Goal: Task Accomplishment & Management: Use online tool/utility

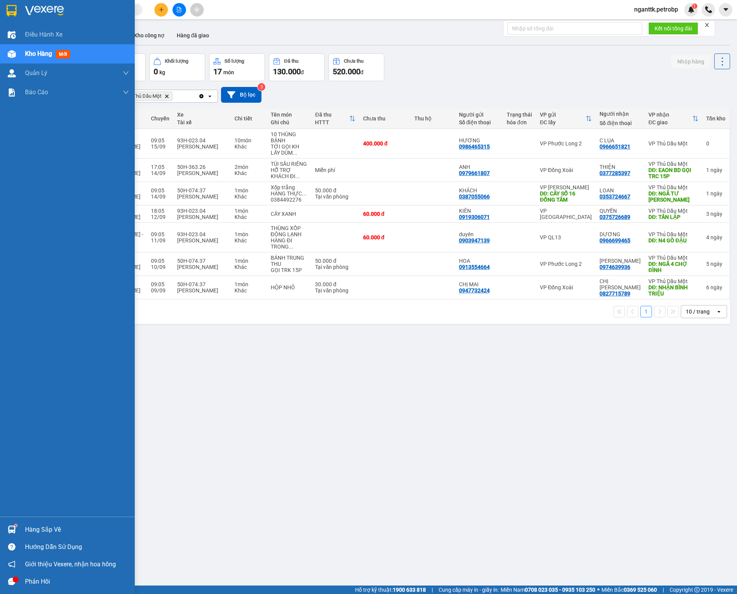
click at [39, 524] on div "Hàng sắp về" at bounding box center [77, 530] width 104 height 12
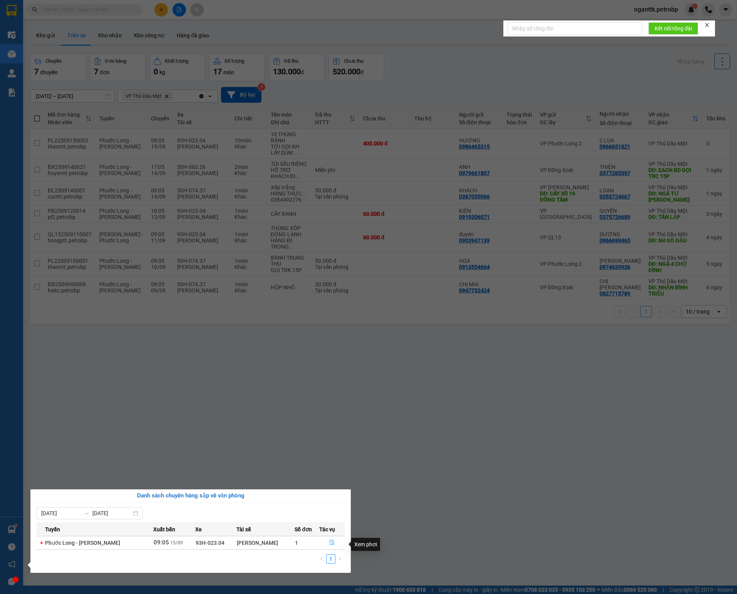
click at [333, 544] on icon "file-done" at bounding box center [332, 543] width 5 height 5
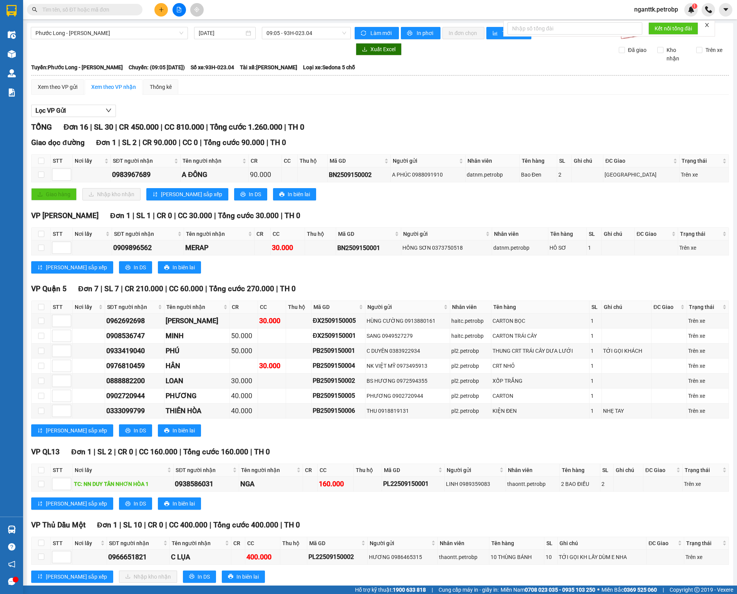
scroll to position [77, 0]
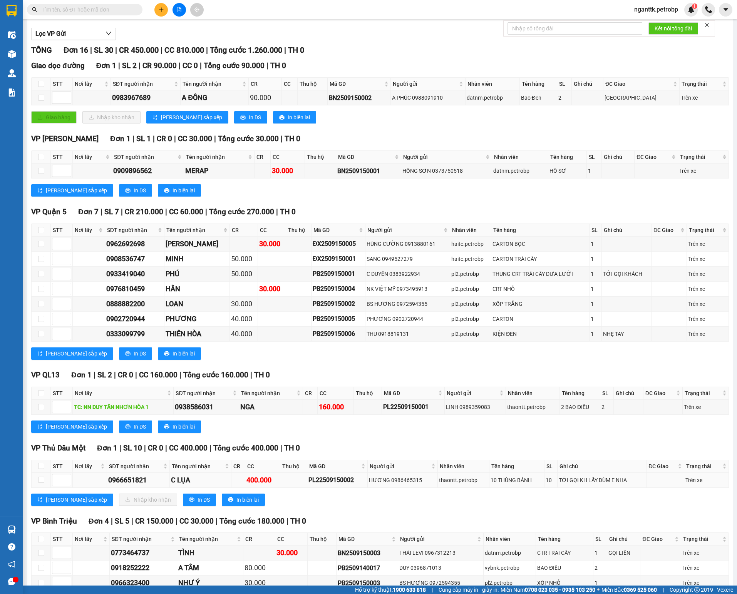
click at [37, 488] on td at bounding box center [41, 480] width 19 height 15
click at [42, 483] on input "checkbox" at bounding box center [41, 480] width 6 height 6
checkbox input "true"
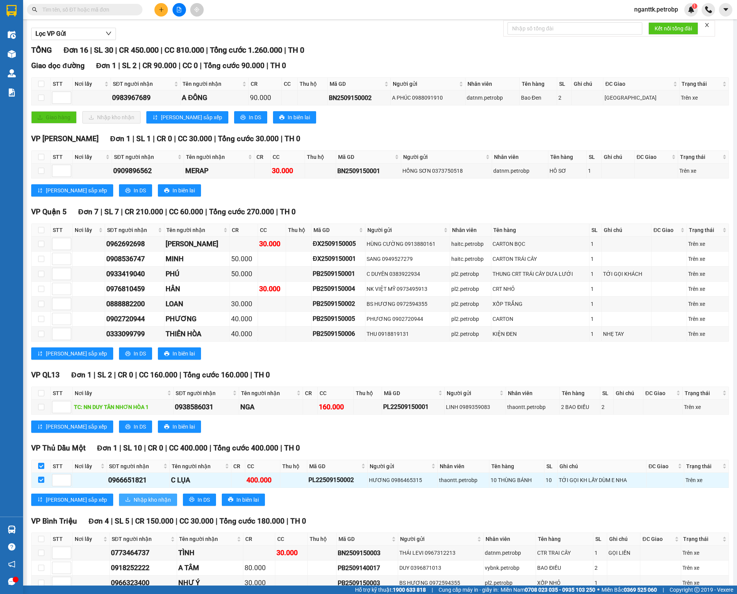
click at [134, 504] on span "Nhập kho nhận" at bounding box center [152, 500] width 37 height 8
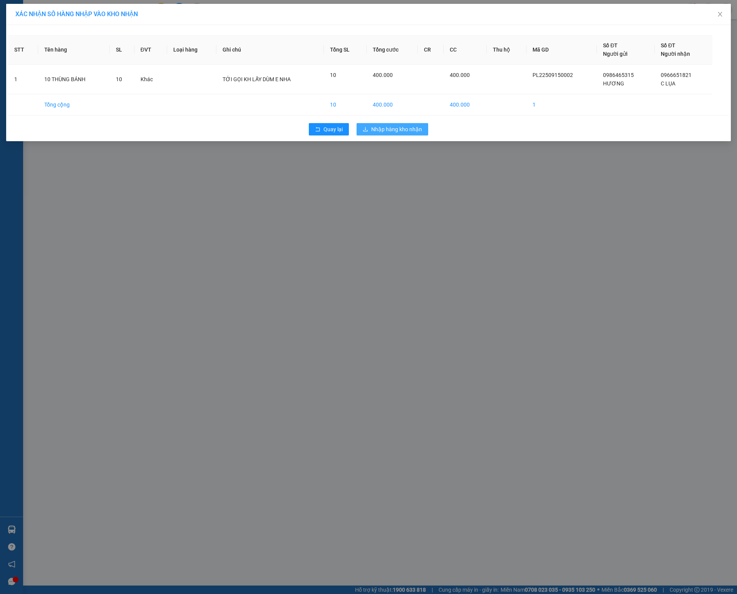
click at [405, 130] on span "Nhập hàng kho nhận" at bounding box center [396, 129] width 51 height 8
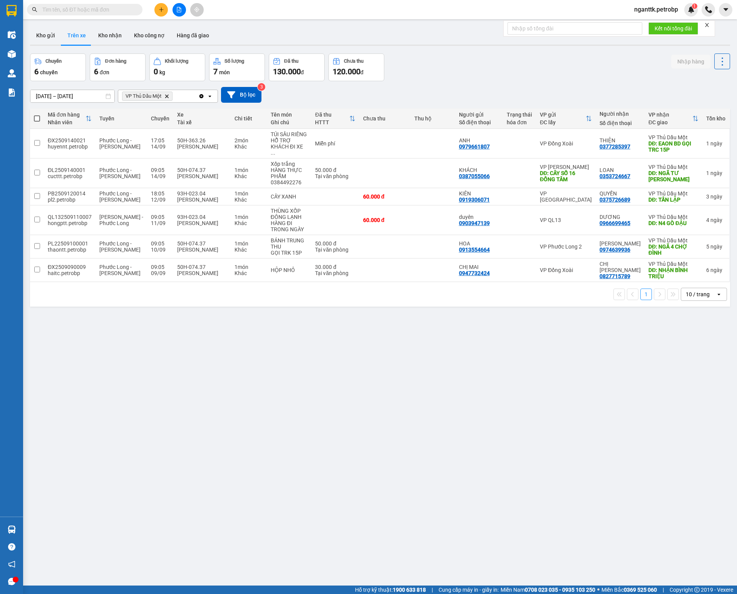
click at [154, 8] on div at bounding box center [179, 9] width 58 height 13
click at [156, 8] on button at bounding box center [160, 9] width 13 height 13
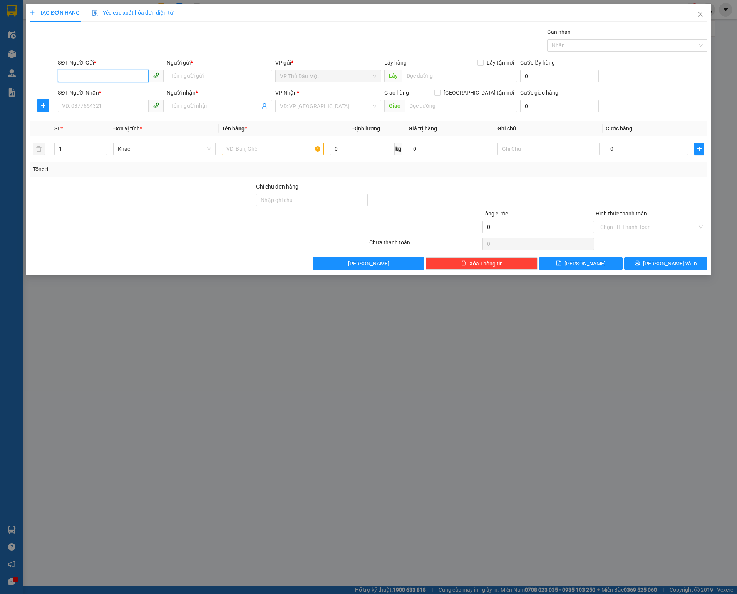
click at [98, 71] on input "SĐT Người Gửi *" at bounding box center [103, 76] width 90 height 12
paste input "0911505115"
type input "0911505115"
click at [104, 93] on div "0911505115 - TT XET NGHIEM LADITEX" at bounding box center [110, 93] width 96 height 8
type input "TT XET NGHIEM LADITEX"
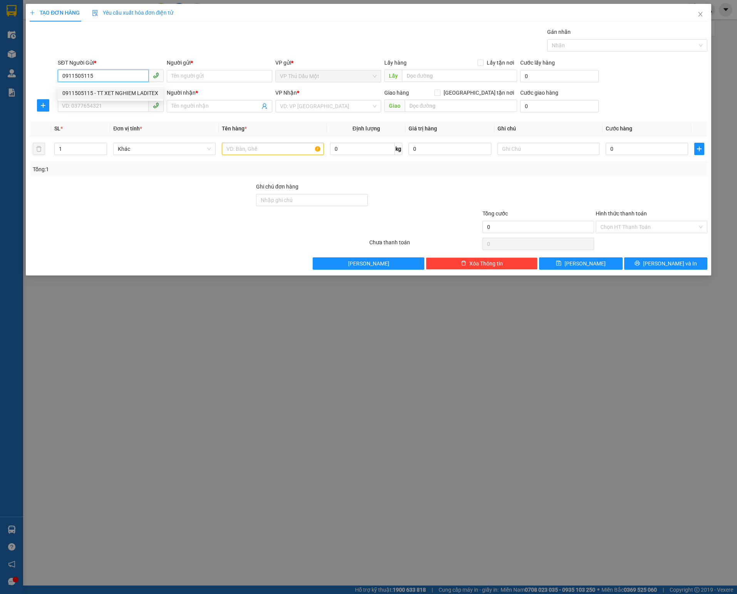
type input "1500 GIƯỜNG"
type input "0902314955"
type input "ANH THÔNG"
type input "30.000"
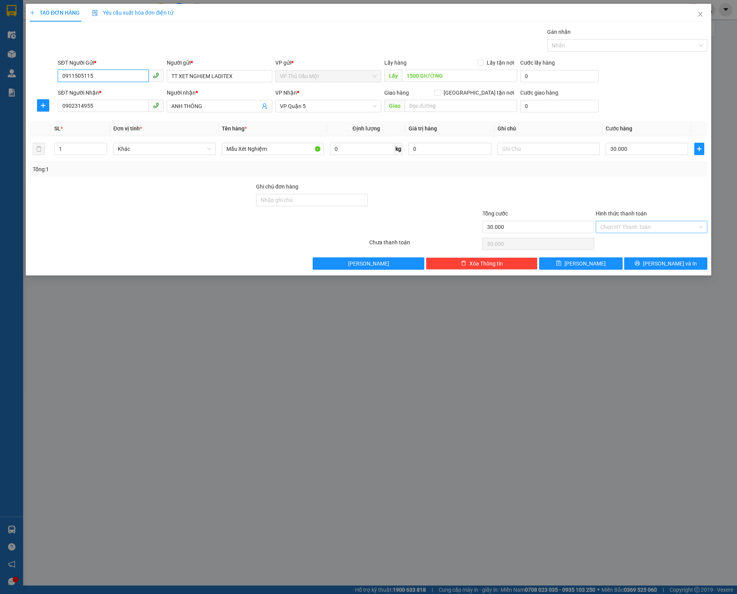
type input "0911505115"
click at [613, 226] on input "Hình thức thanh toán" at bounding box center [648, 227] width 97 height 12
click at [613, 248] on div "Tại văn phòng" at bounding box center [651, 246] width 102 height 8
type input "0"
click at [543, 150] on input "text" at bounding box center [548, 149] width 102 height 12
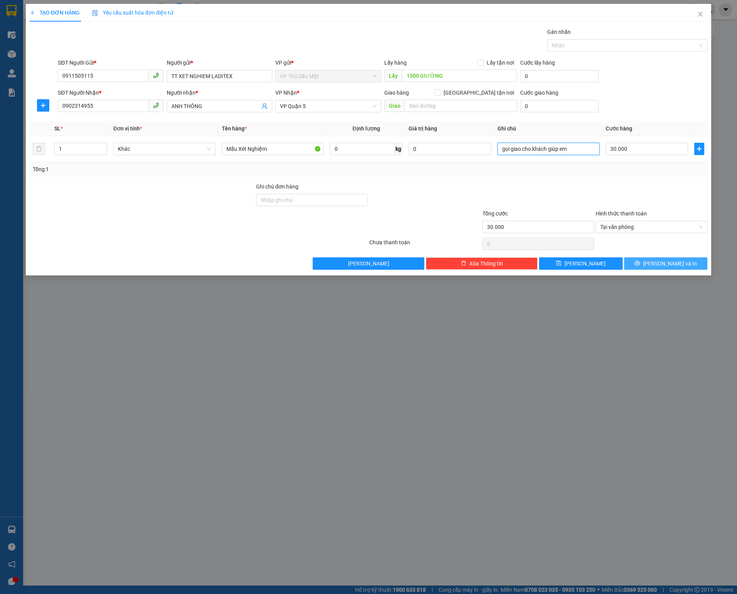
type input "gọi giao cho khách giúp em"
click at [658, 270] on button "[PERSON_NAME] và In" at bounding box center [666, 264] width 84 height 12
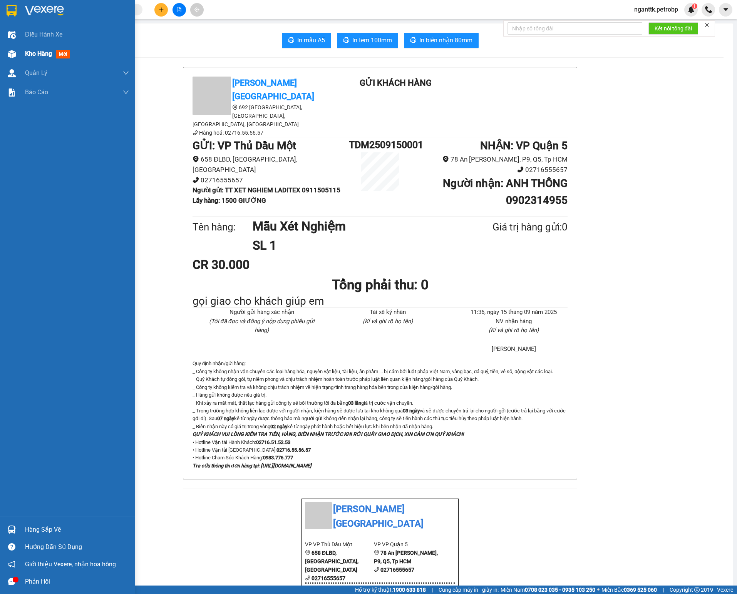
click at [3, 52] on div "Kho hàng mới" at bounding box center [67, 53] width 135 height 19
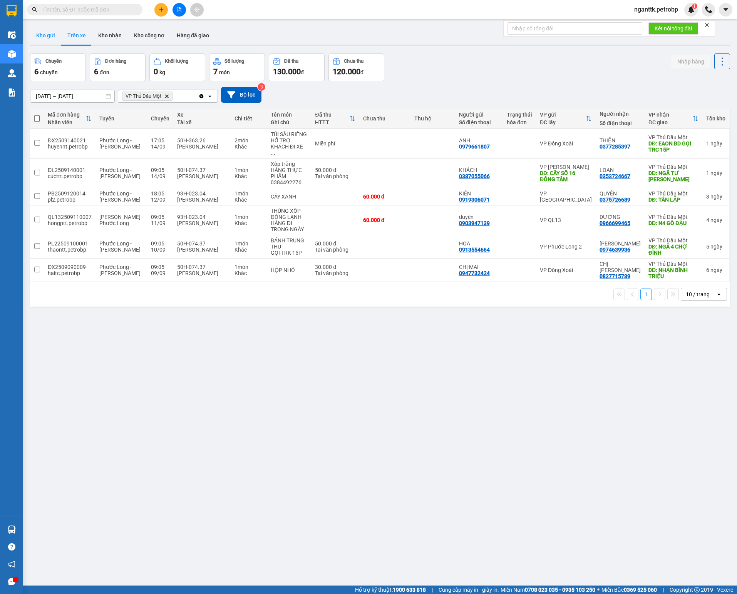
click at [53, 33] on button "Kho gửi" at bounding box center [45, 35] width 31 height 18
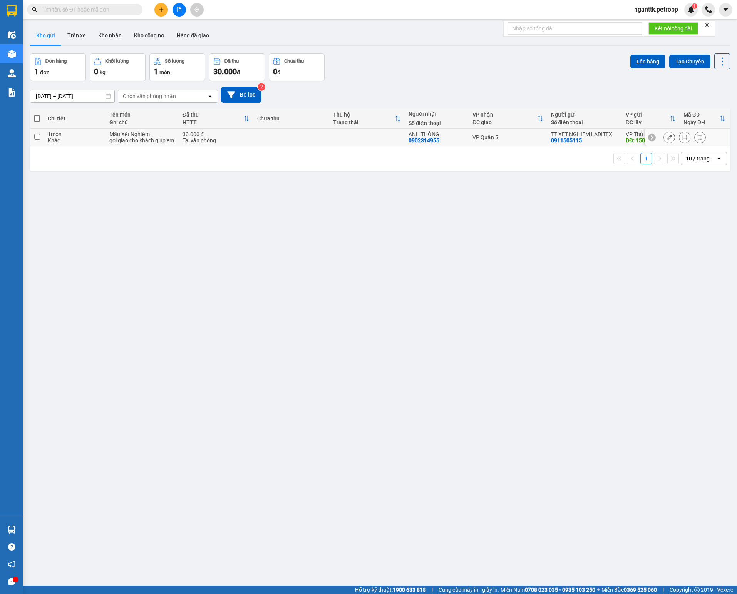
click at [38, 140] on input "checkbox" at bounding box center [37, 137] width 6 height 6
checkbox input "true"
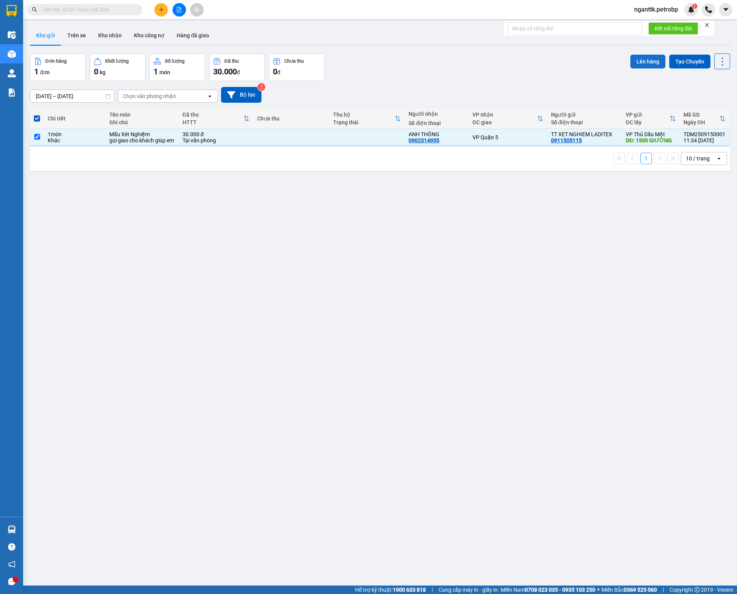
click at [634, 65] on button "Lên hàng" at bounding box center [647, 62] width 35 height 14
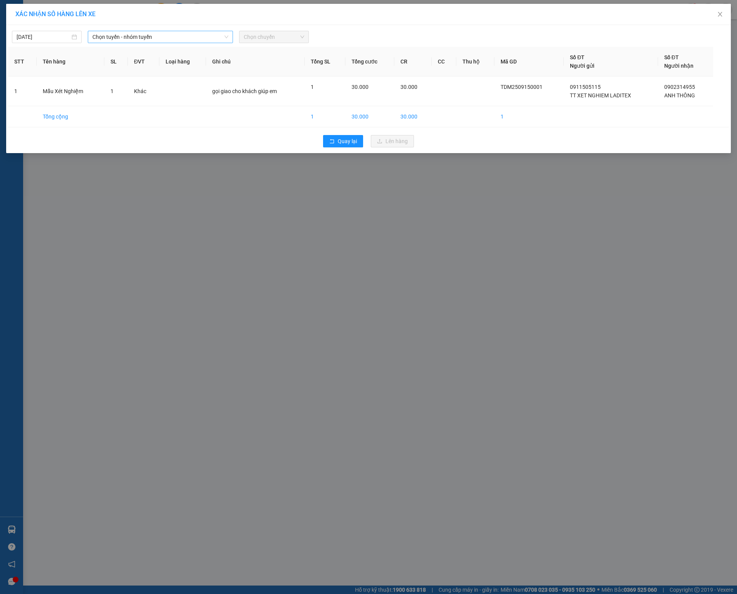
click at [114, 41] on span "Chọn tuyến - nhóm tuyến" at bounding box center [160, 37] width 136 height 12
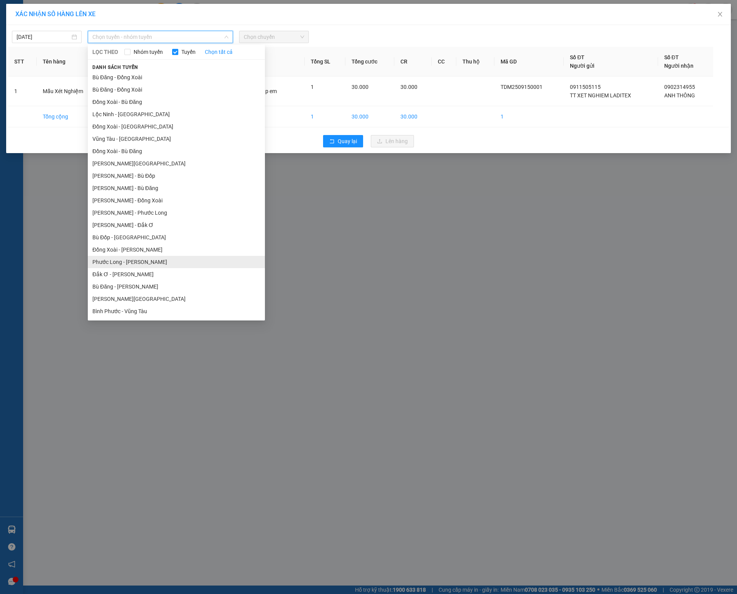
click at [142, 266] on li "Phước Long - [PERSON_NAME]" at bounding box center [176, 262] width 177 height 12
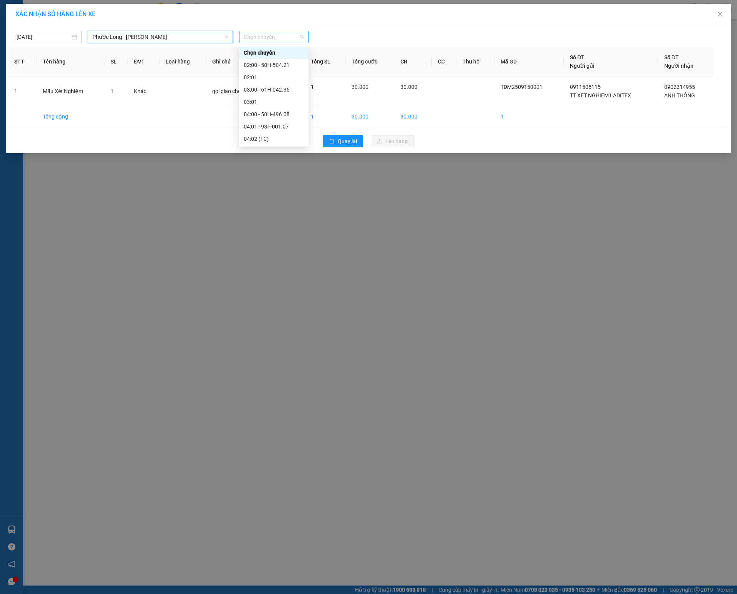
click at [289, 39] on span "Chọn chuyến" at bounding box center [274, 37] width 60 height 12
click at [273, 116] on div "09:05 - 93H-023.04" at bounding box center [274, 120] width 60 height 8
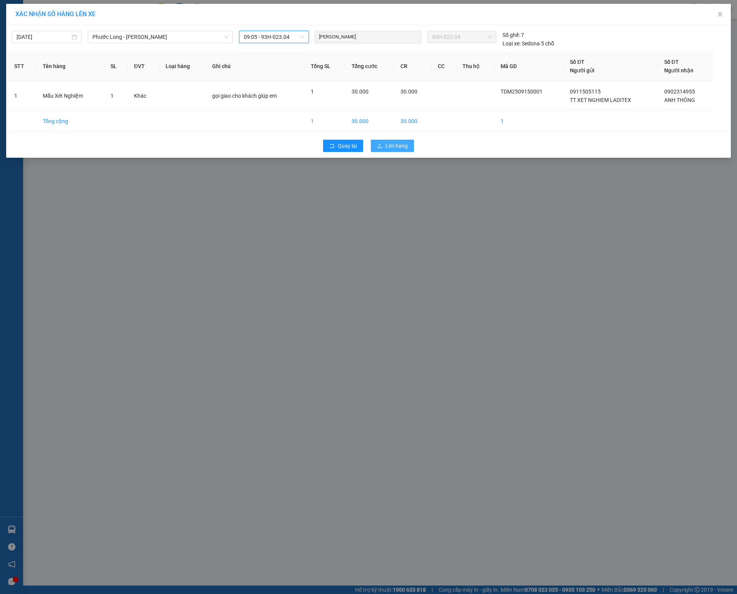
click at [390, 143] on span "Lên hàng" at bounding box center [396, 146] width 22 height 8
